Goal: Check status: Check status

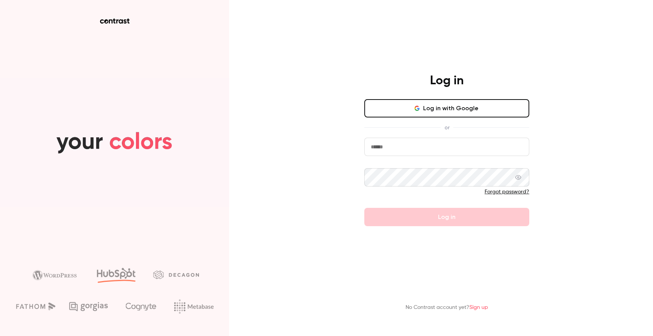
type input "**********"
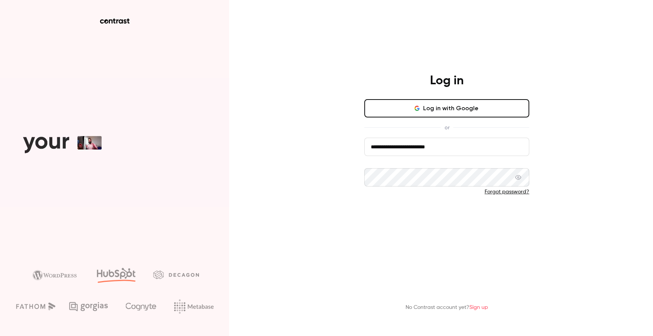
click at [441, 216] on button "Log in" at bounding box center [446, 217] width 165 height 18
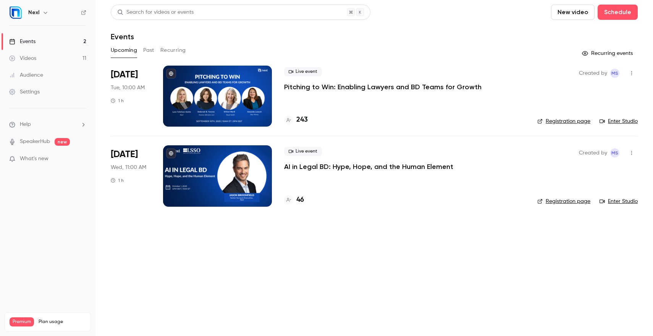
click at [234, 87] on div at bounding box center [217, 96] width 109 height 61
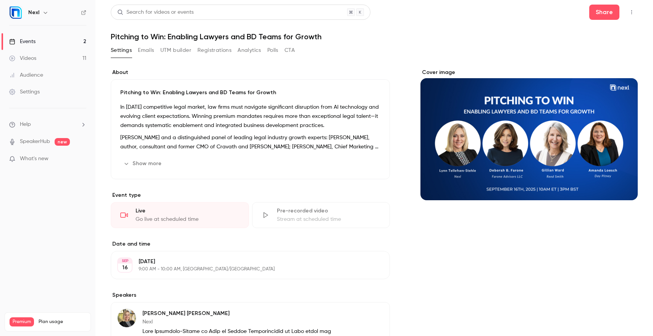
click at [208, 52] on button "Registrations" at bounding box center [214, 50] width 34 height 12
